Goal: Task Accomplishment & Management: Manage account settings

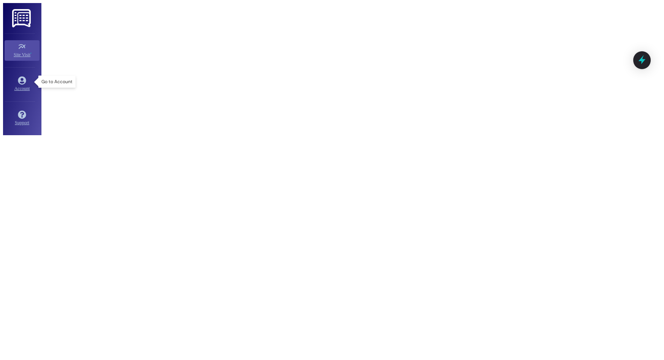
click at [18, 78] on icon at bounding box center [22, 81] width 8 height 8
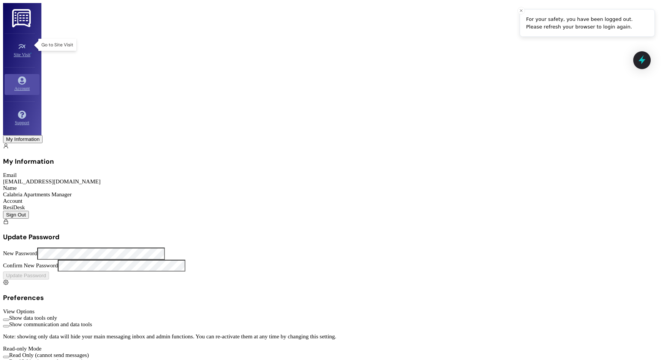
click at [19, 51] on div "Site Visit •" at bounding box center [22, 55] width 42 height 8
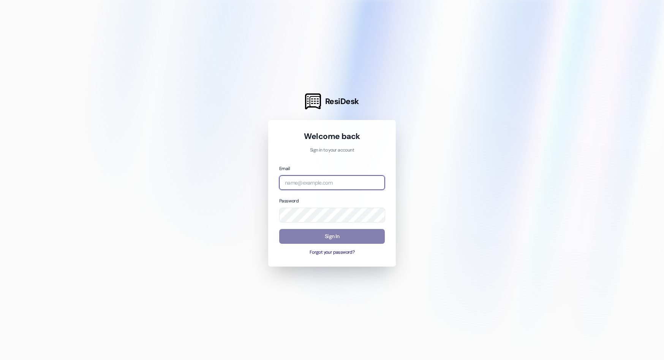
type input "[EMAIL_ADDRESS][DOMAIN_NAME]"
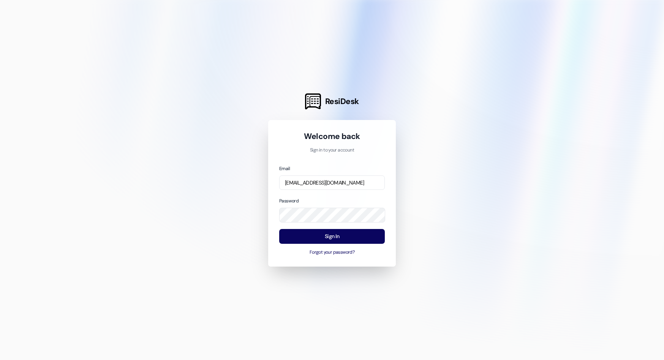
click at [324, 242] on button "Sign In" at bounding box center [332, 236] width 106 height 15
